Goal: Transaction & Acquisition: Purchase product/service

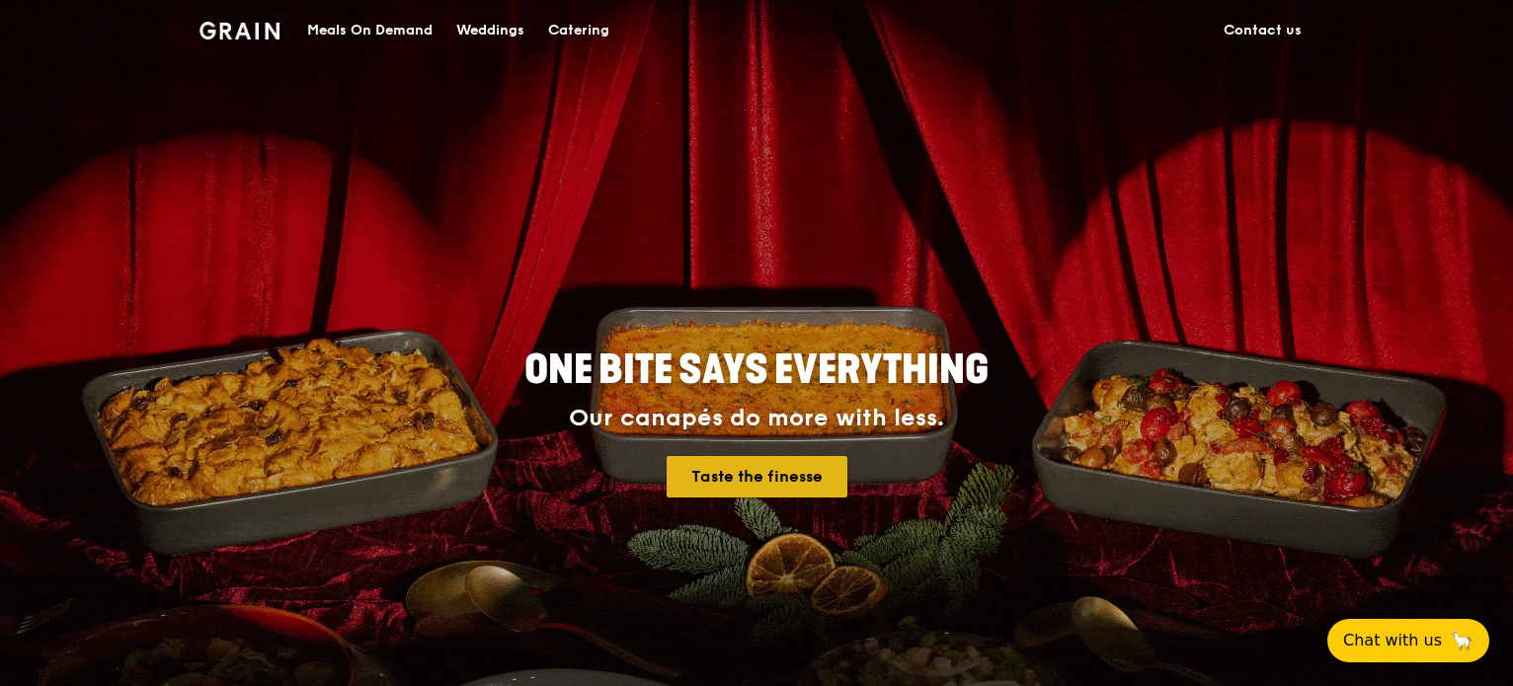
click at [724, 473] on link "Taste the finesse" at bounding box center [757, 476] width 181 height 41
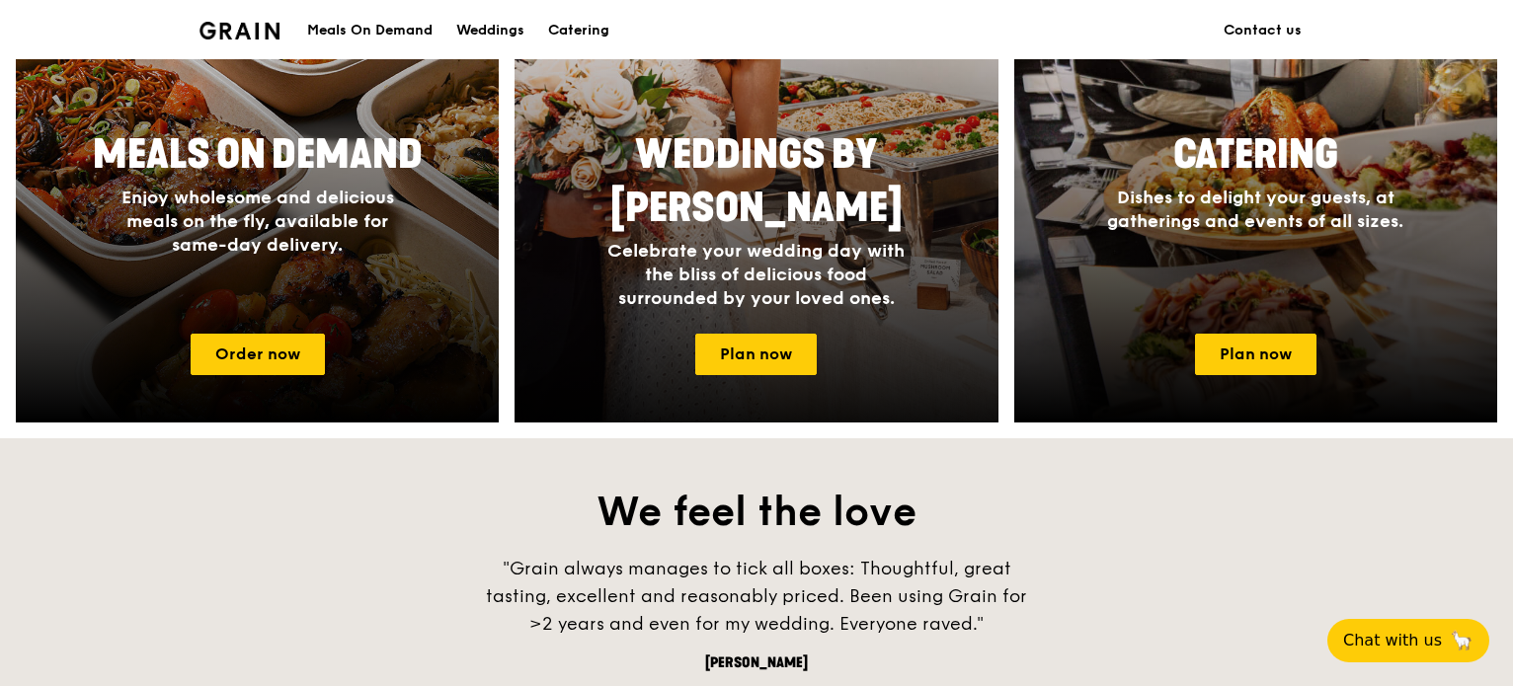
scroll to position [988, 0]
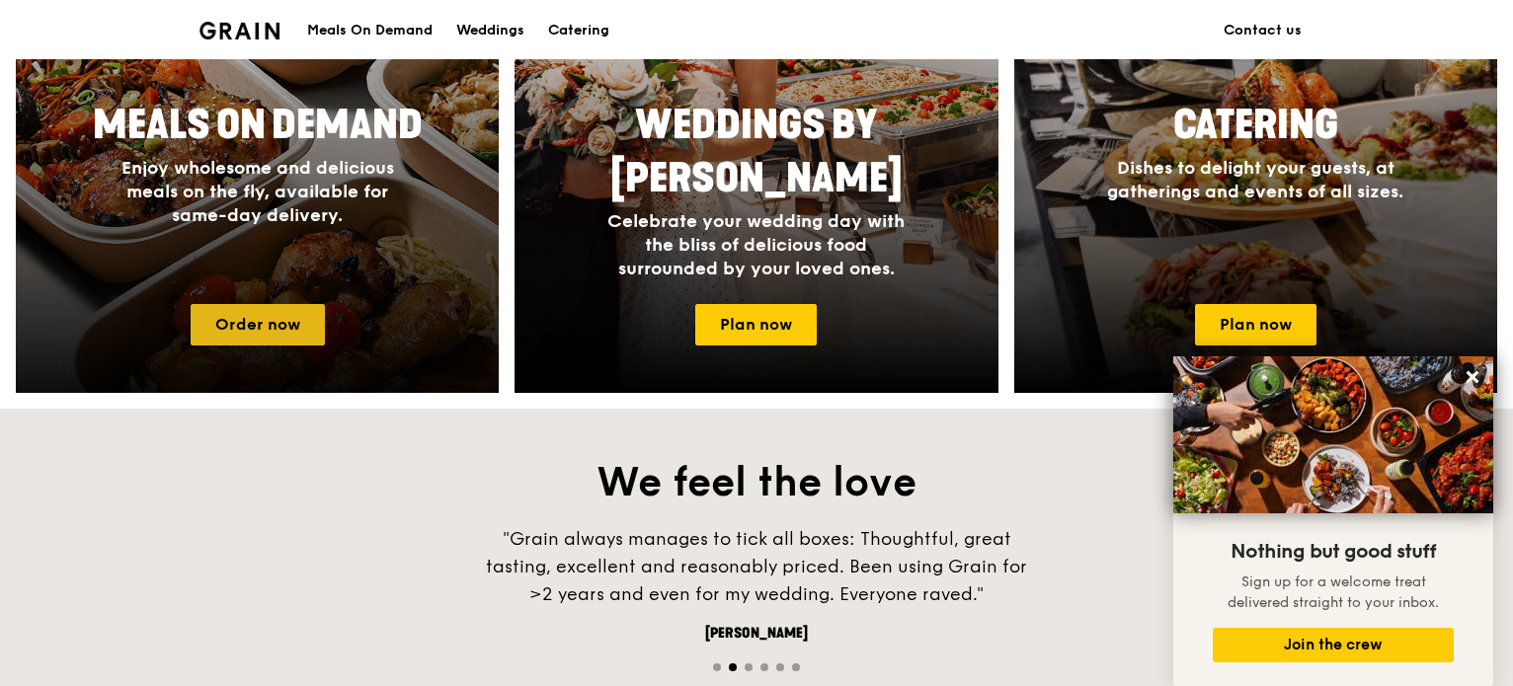
click at [247, 321] on link "Order now" at bounding box center [258, 324] width 134 height 41
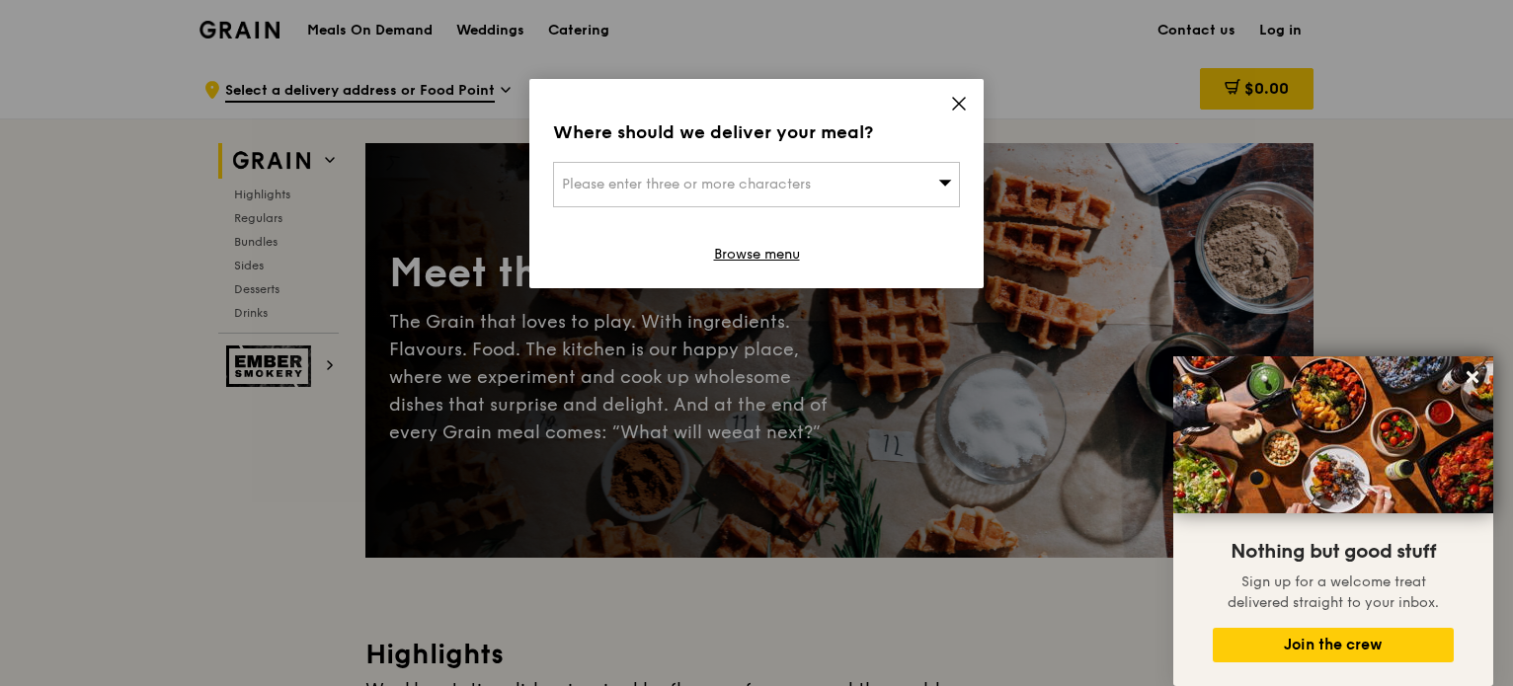
click at [952, 98] on icon at bounding box center [959, 104] width 18 height 18
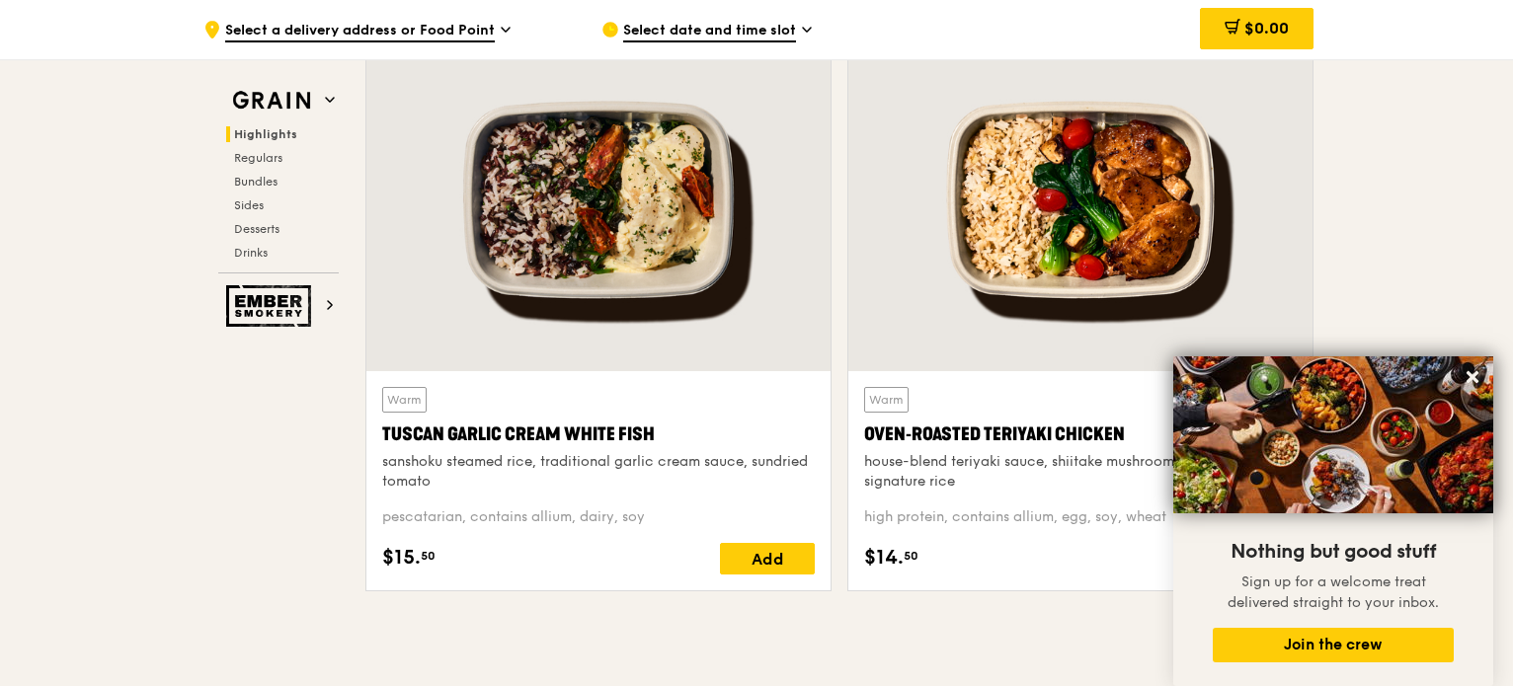
scroll to position [790, 0]
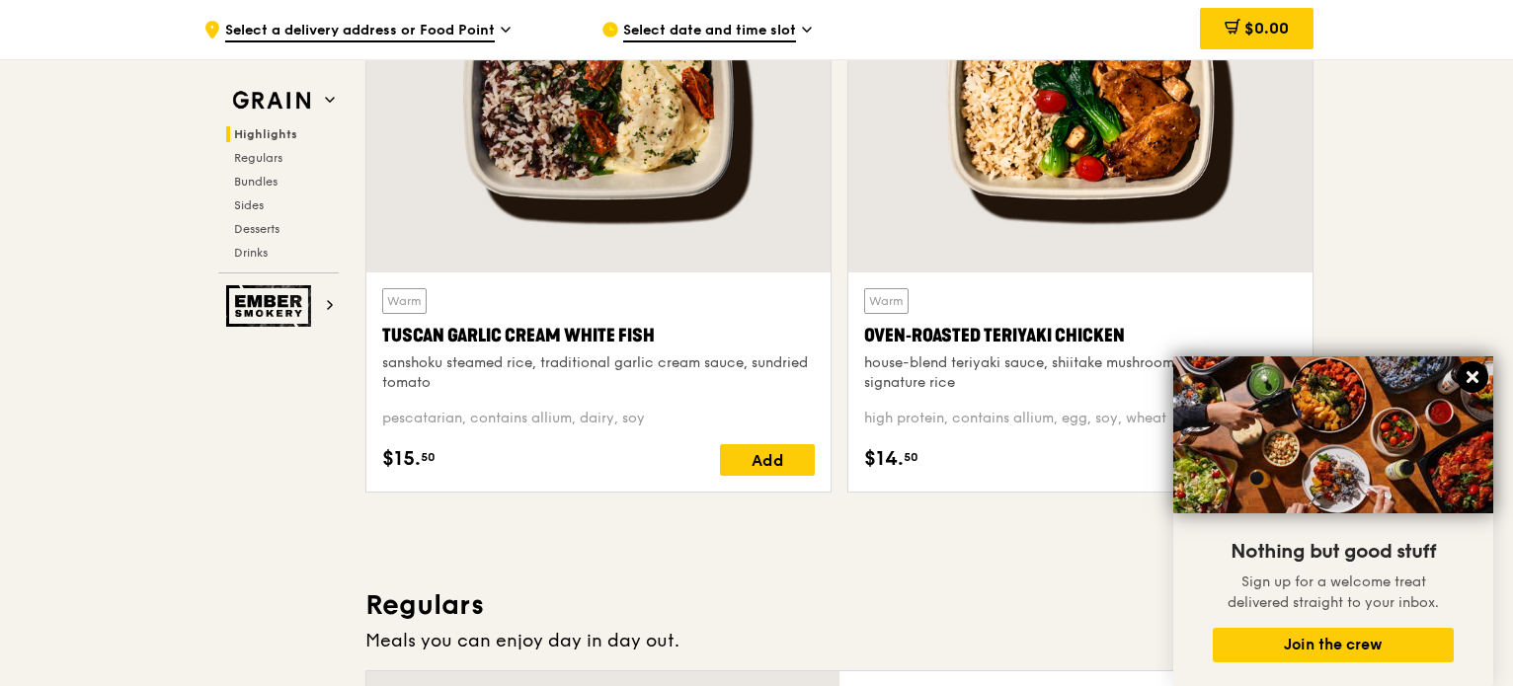
click at [1472, 379] on icon at bounding box center [1473, 377] width 12 height 12
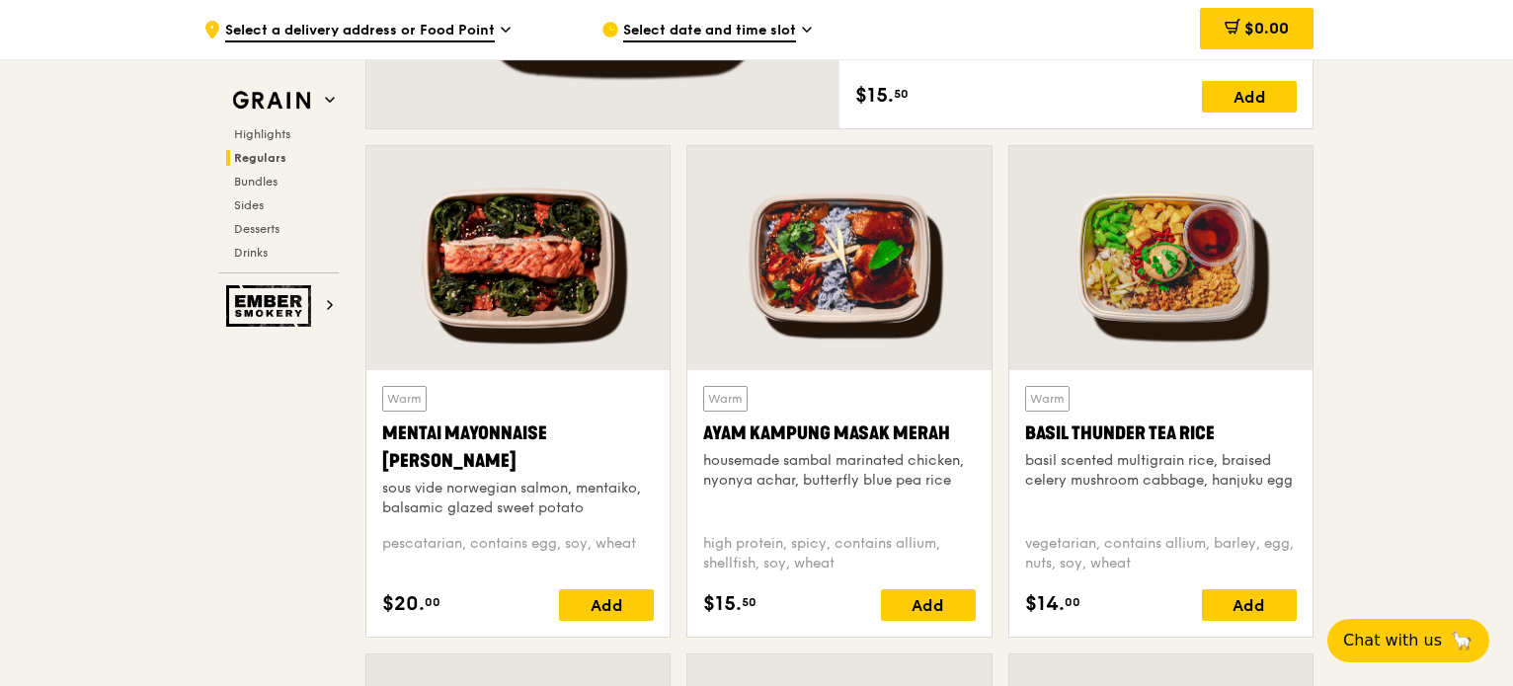
scroll to position [1679, 0]
